Goal: Task Accomplishment & Management: Use online tool/utility

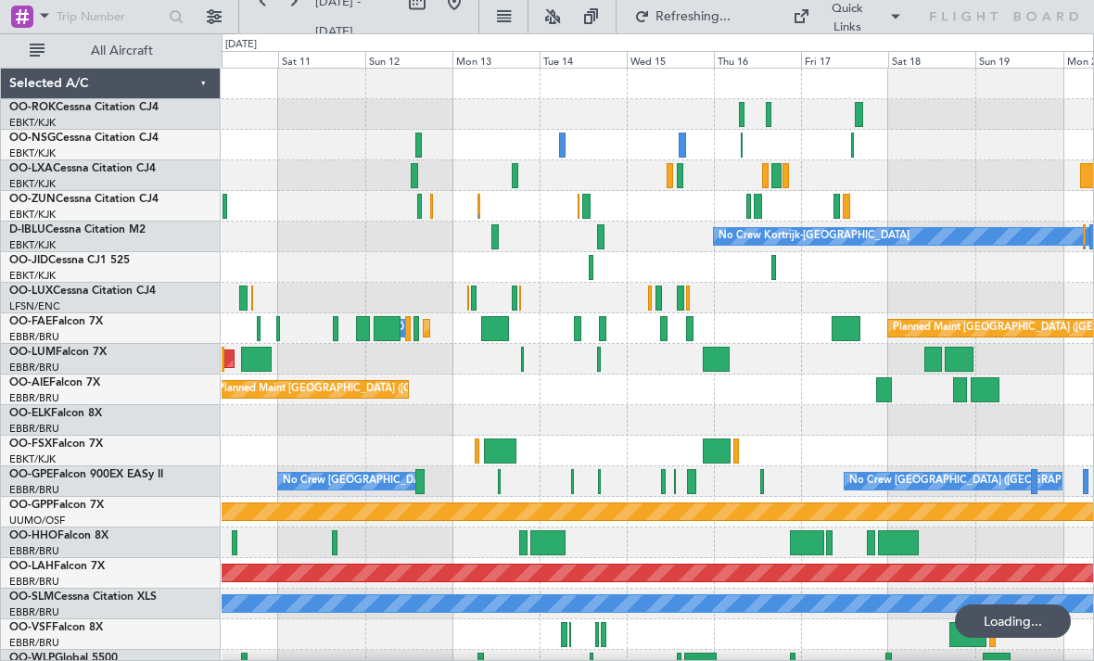
click at [836, 206] on div at bounding box center [836, 206] width 6 height 25
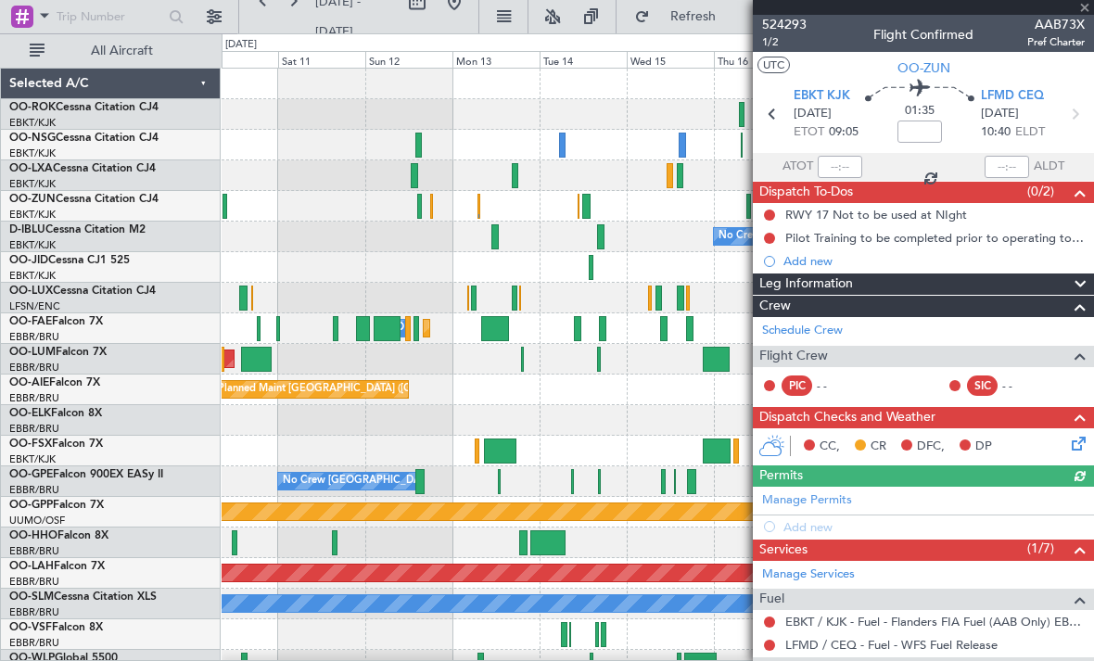
click at [1087, 11] on div at bounding box center [923, 7] width 341 height 15
click at [1090, 12] on span at bounding box center [1084, 8] width 19 height 17
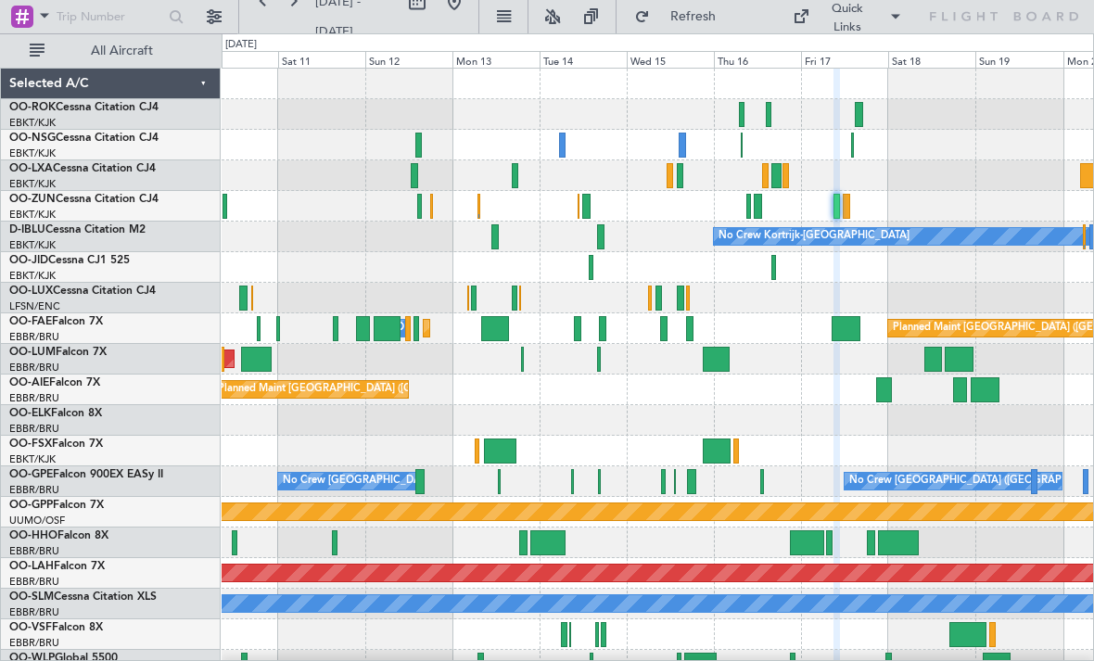
type input "0"
click at [859, 144] on div at bounding box center [658, 145] width 872 height 31
click at [854, 145] on div at bounding box center [658, 145] width 872 height 31
click at [851, 146] on div at bounding box center [852, 145] width 2 height 25
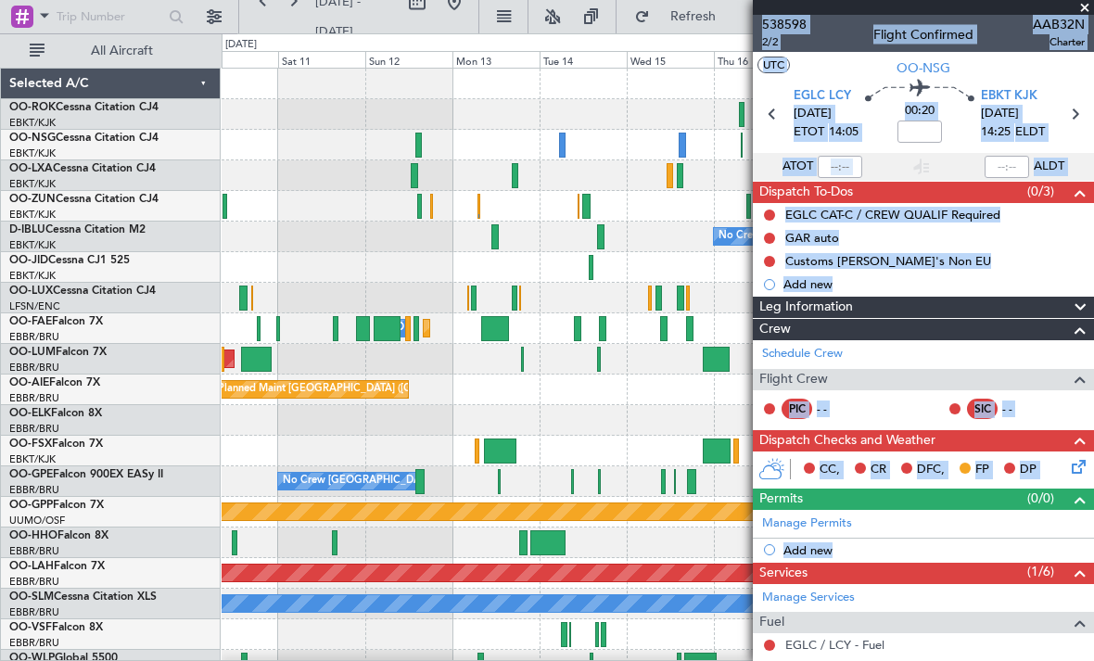
click at [1088, 12] on span at bounding box center [1084, 8] width 19 height 17
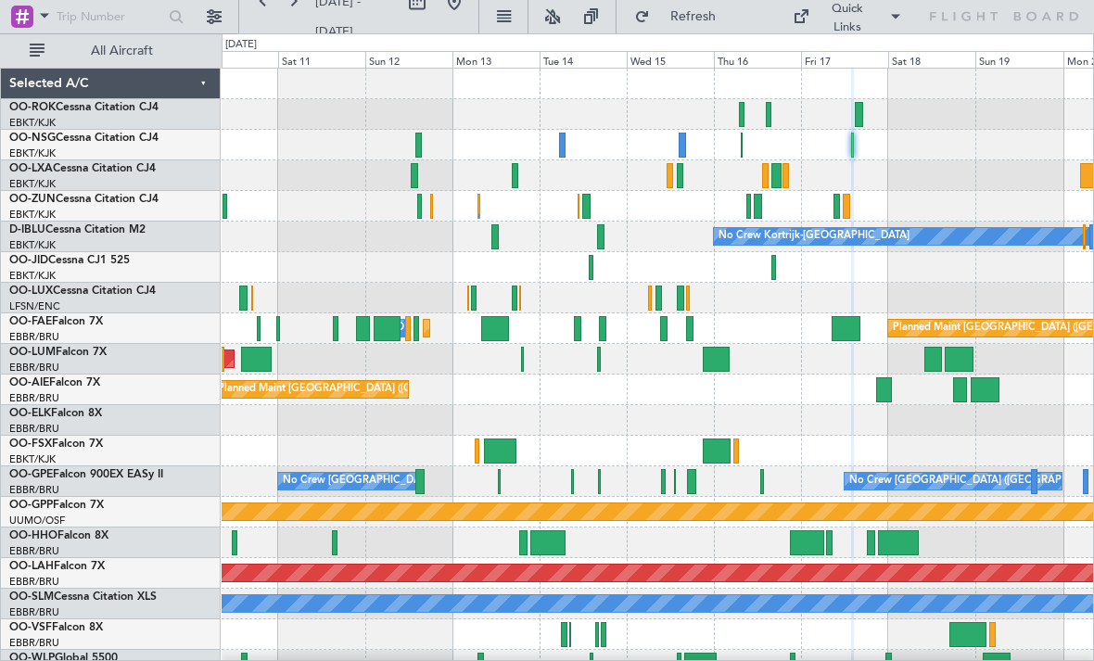
type input "0"
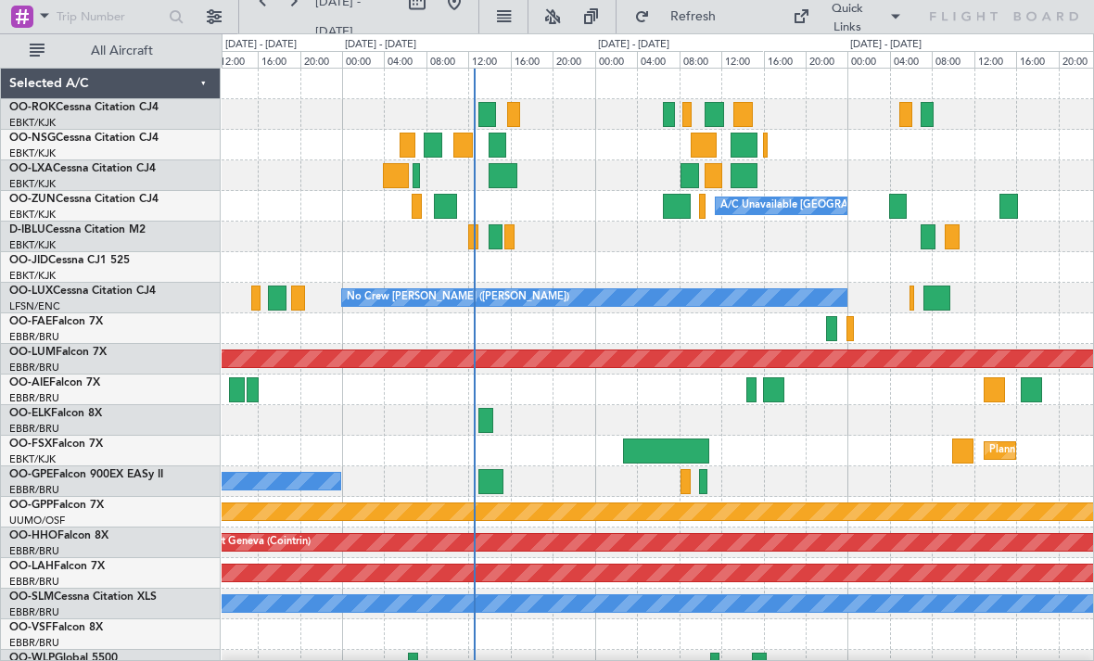
click at [783, 135] on div at bounding box center [658, 145] width 872 height 31
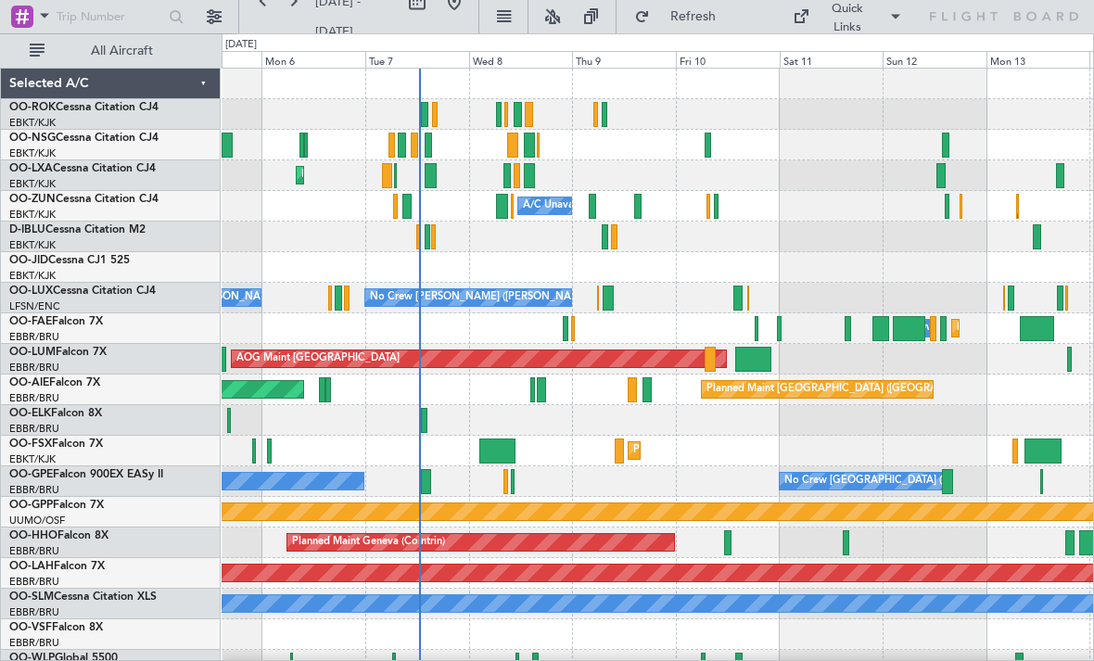
scroll to position [19, 0]
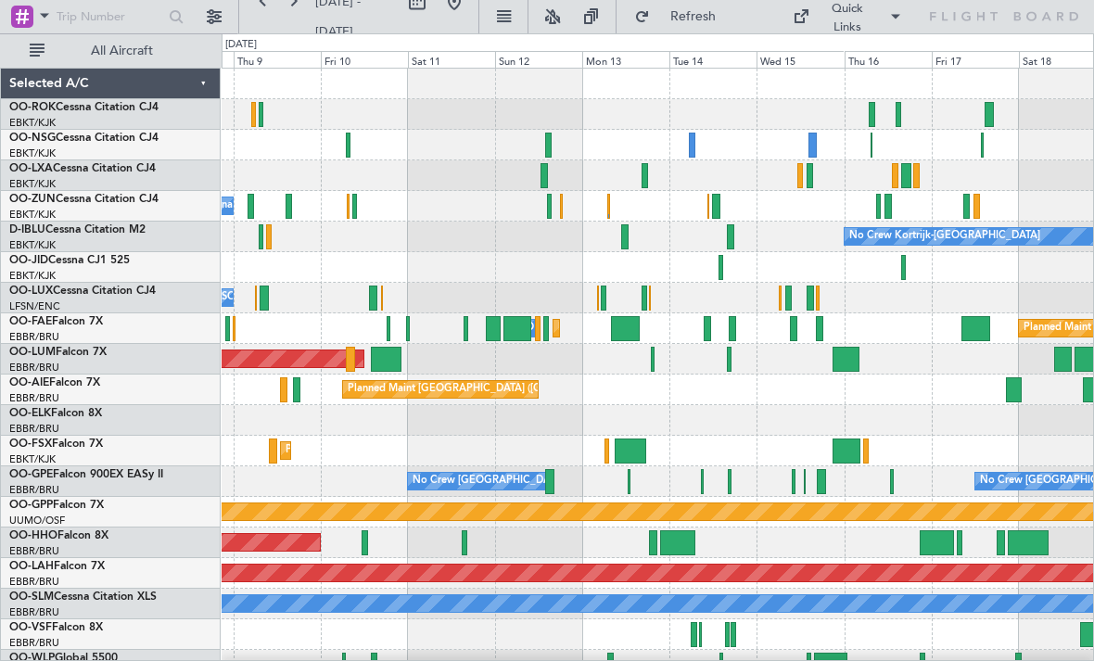
click at [535, 183] on div "Planned Maint Kortrijk-[GEOGRAPHIC_DATA]" at bounding box center [658, 175] width 872 height 31
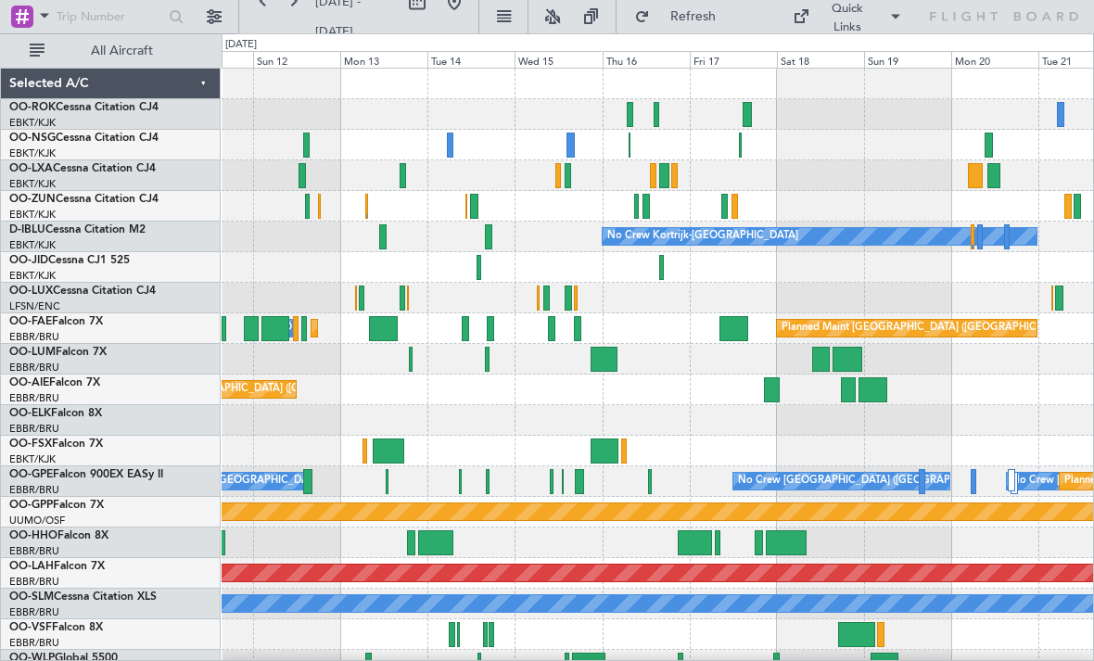
click at [732, 207] on div at bounding box center [735, 206] width 6 height 25
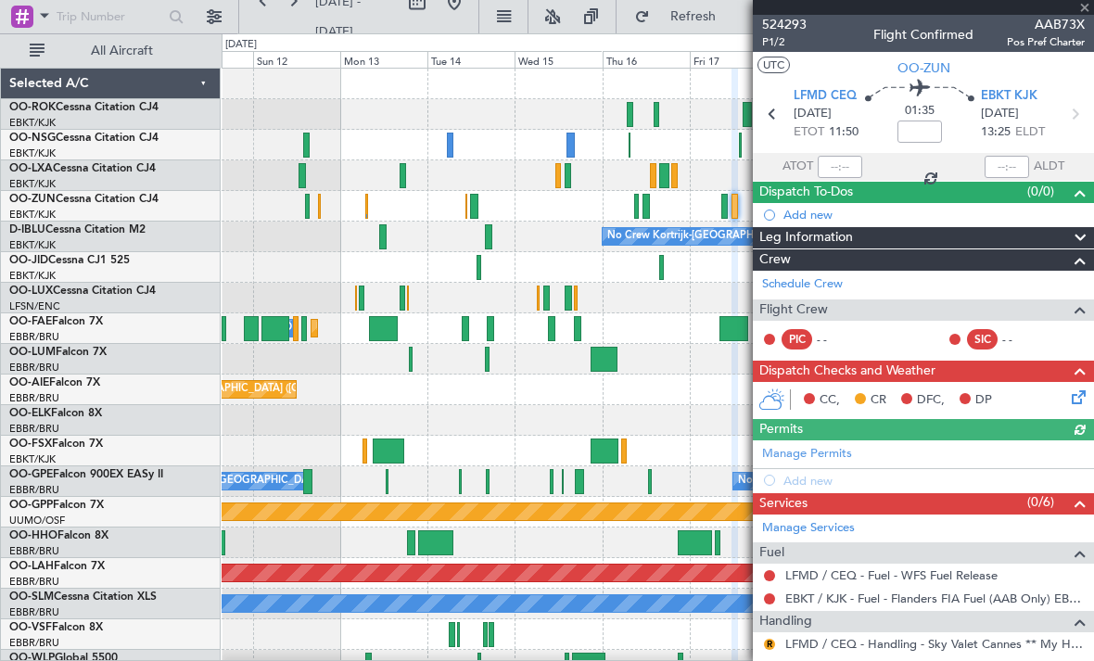
click at [1084, 11] on div at bounding box center [923, 7] width 341 height 15
click at [1085, 14] on span at bounding box center [1084, 8] width 19 height 17
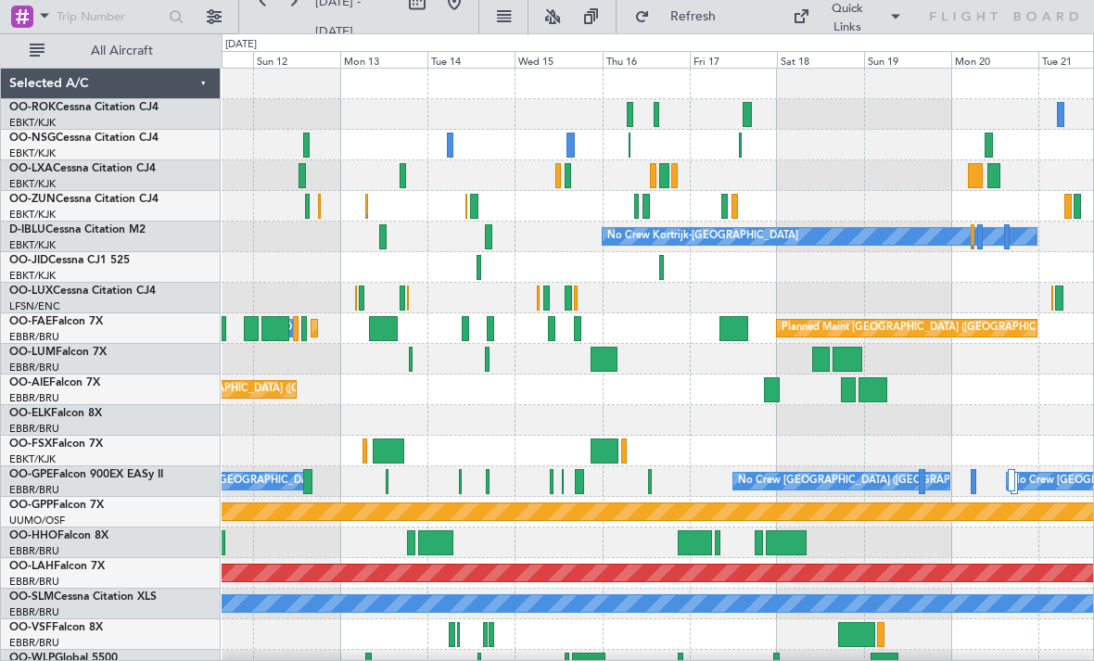
click at [629, 148] on div at bounding box center [630, 145] width 2 height 25
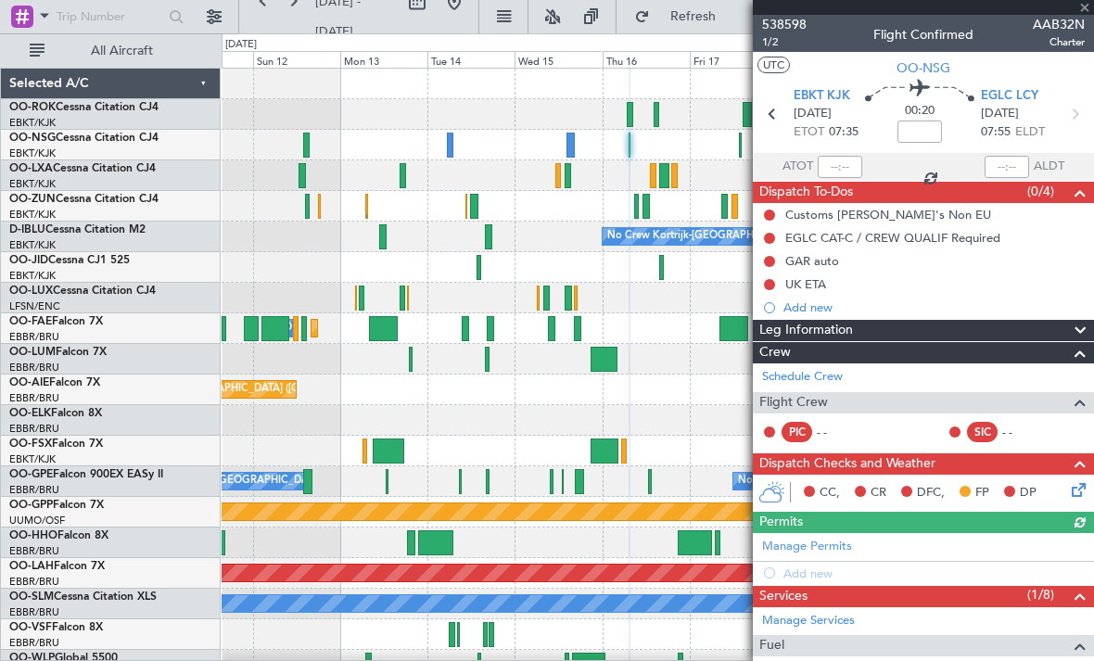
click at [1081, 14] on div at bounding box center [923, 7] width 341 height 15
click at [1084, 15] on span "AAB32N" at bounding box center [1059, 24] width 52 height 19
click at [1081, 14] on span at bounding box center [1084, 8] width 19 height 17
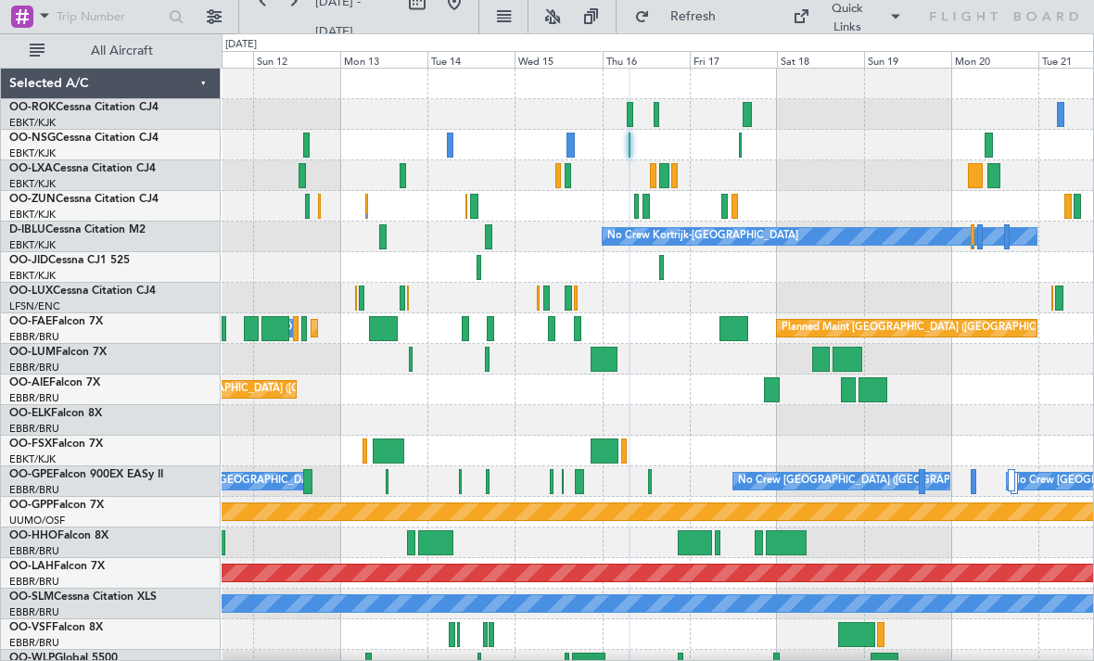
type input "0"
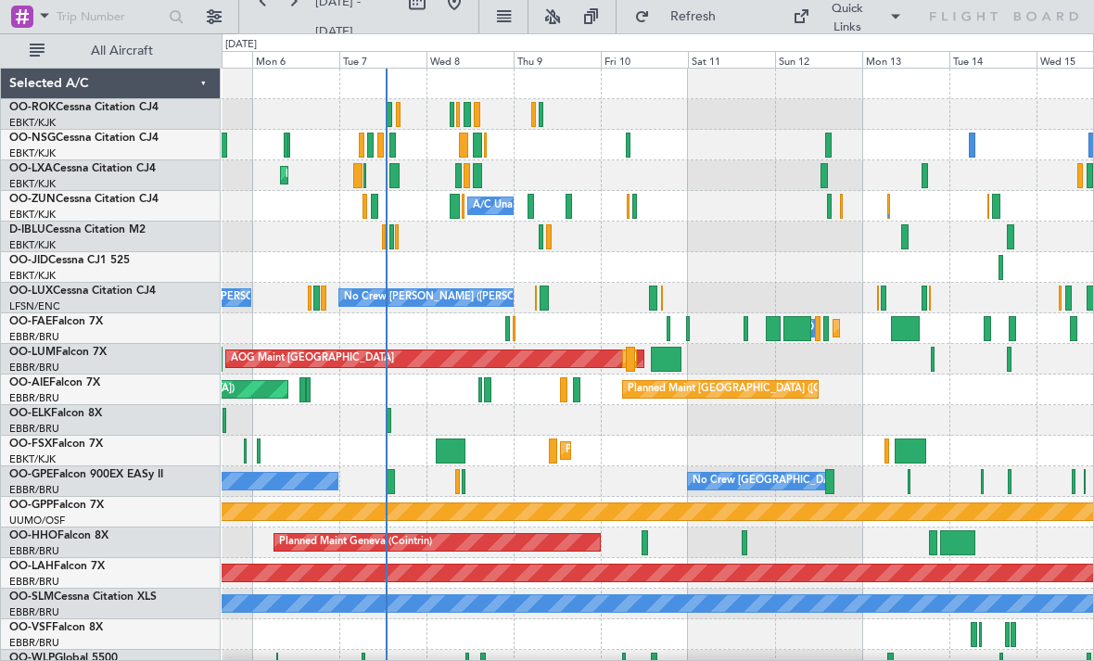
click at [568, 205] on div at bounding box center [569, 206] width 6 height 25
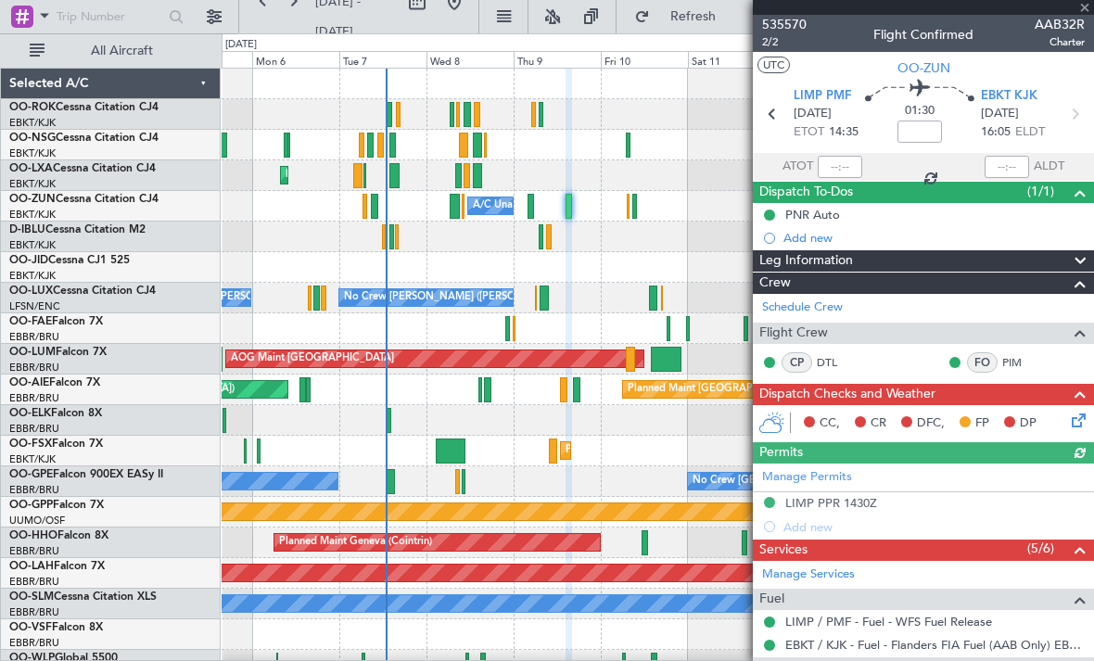
click at [1079, 6] on div at bounding box center [923, 7] width 341 height 15
click at [1088, 4] on span at bounding box center [1084, 8] width 19 height 17
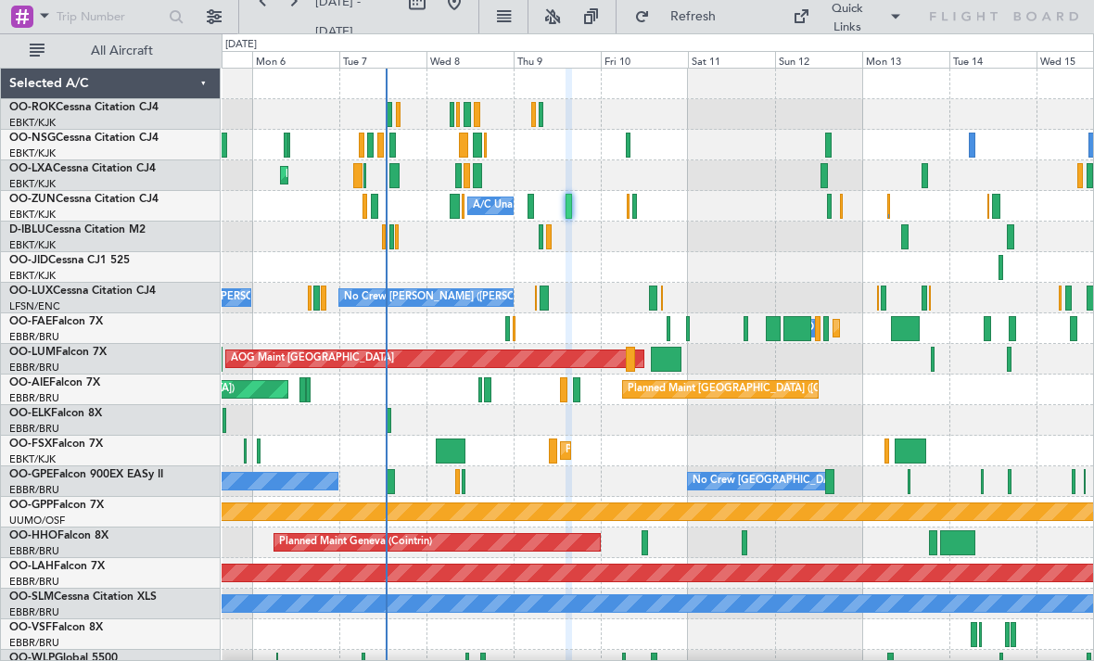
type input "0"
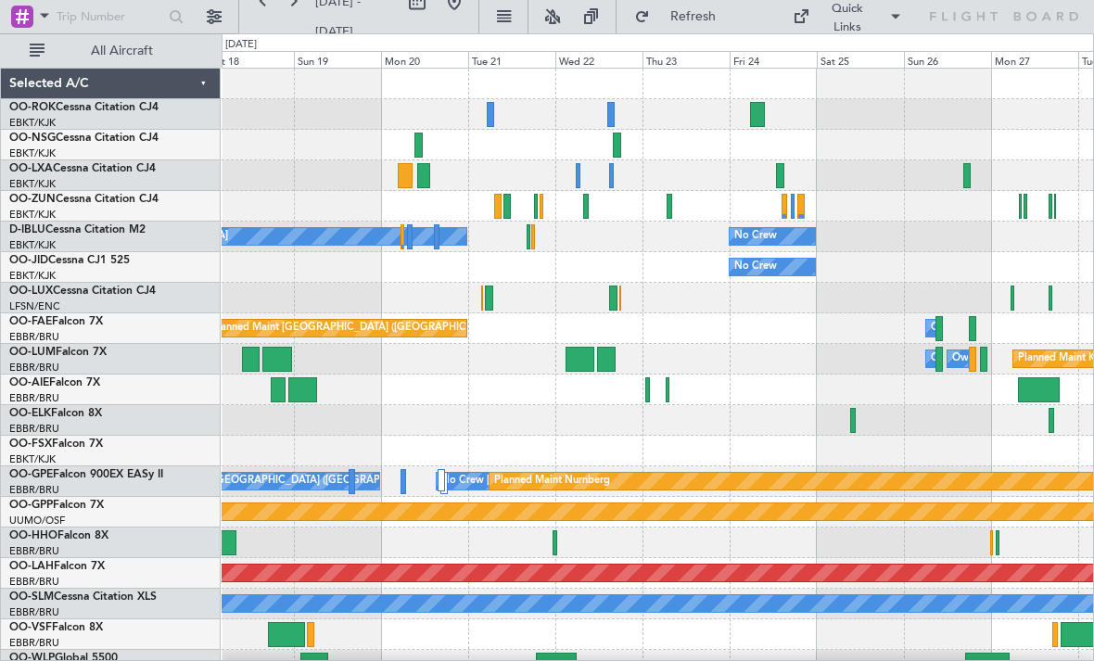
click at [424, 141] on div at bounding box center [658, 145] width 872 height 31
click at [413, 146] on div at bounding box center [658, 145] width 872 height 31
click at [423, 151] on div at bounding box center [418, 145] width 8 height 25
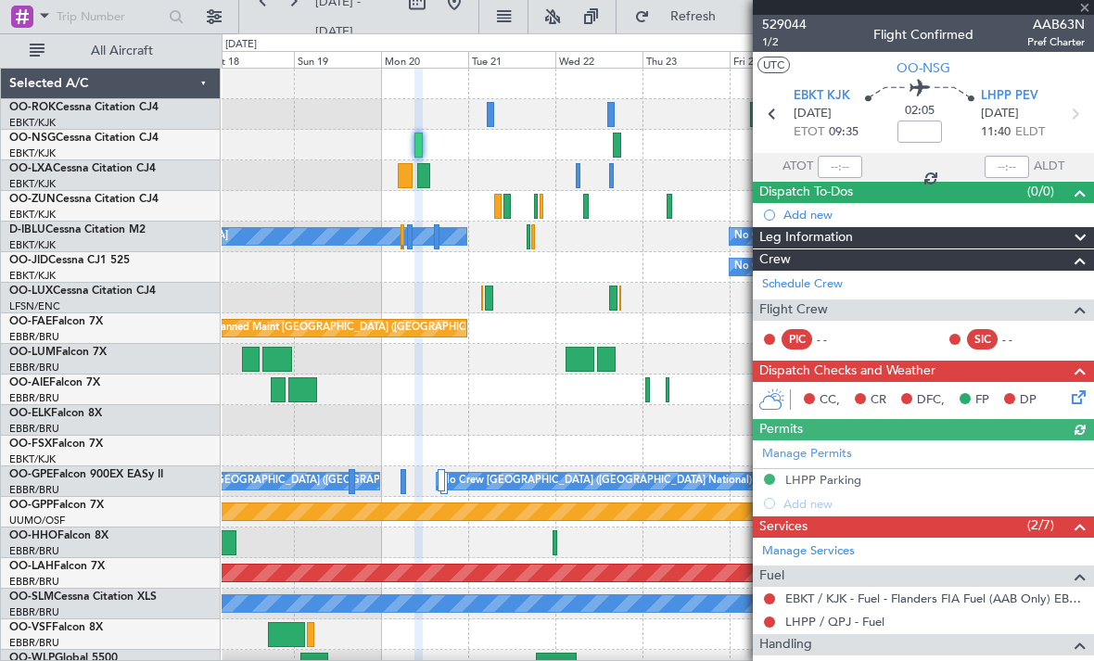
click at [1084, 12] on div at bounding box center [923, 7] width 341 height 15
click at [1084, 11] on div at bounding box center [923, 7] width 341 height 15
click at [1086, 13] on span at bounding box center [1084, 8] width 19 height 17
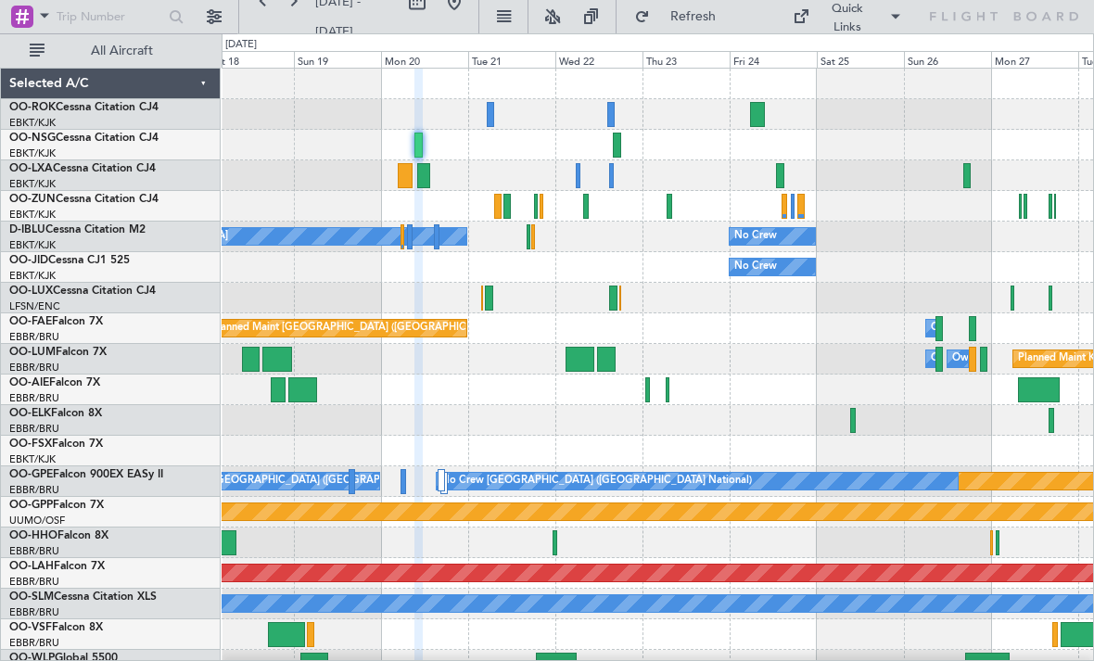
type input "0"
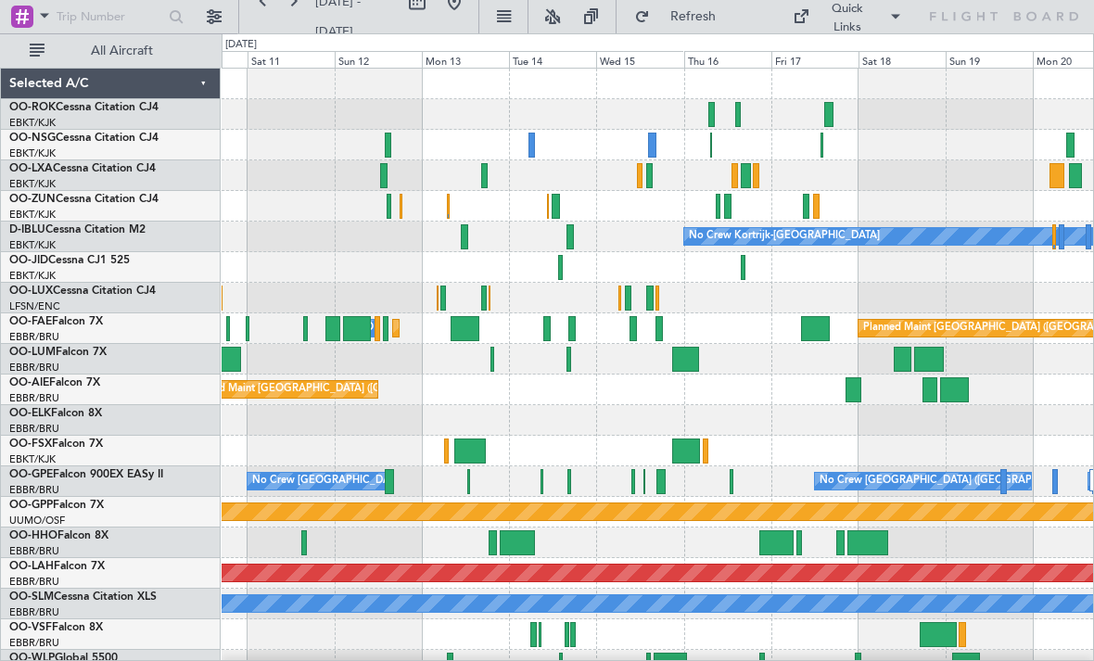
click at [806, 207] on div at bounding box center [806, 206] width 6 height 25
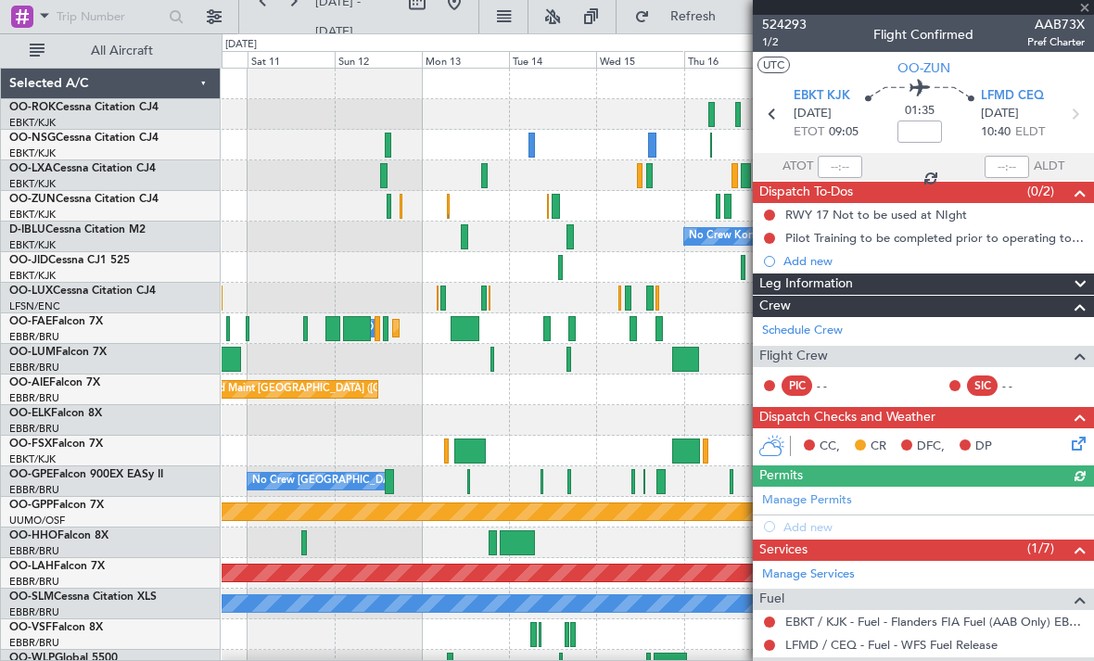
click at [1086, 6] on div at bounding box center [923, 7] width 341 height 15
click at [1088, 3] on div at bounding box center [923, 7] width 341 height 15
click at [1084, 8] on span at bounding box center [1084, 8] width 19 height 17
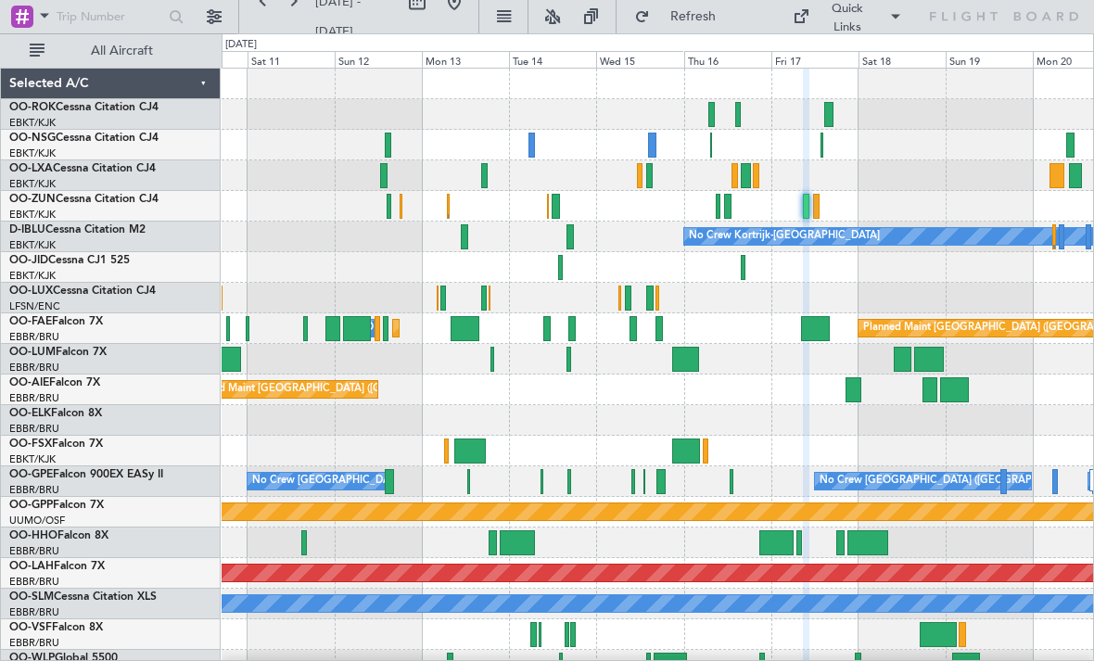
type input "0"
